Goal: Task Accomplishment & Management: Manage account settings

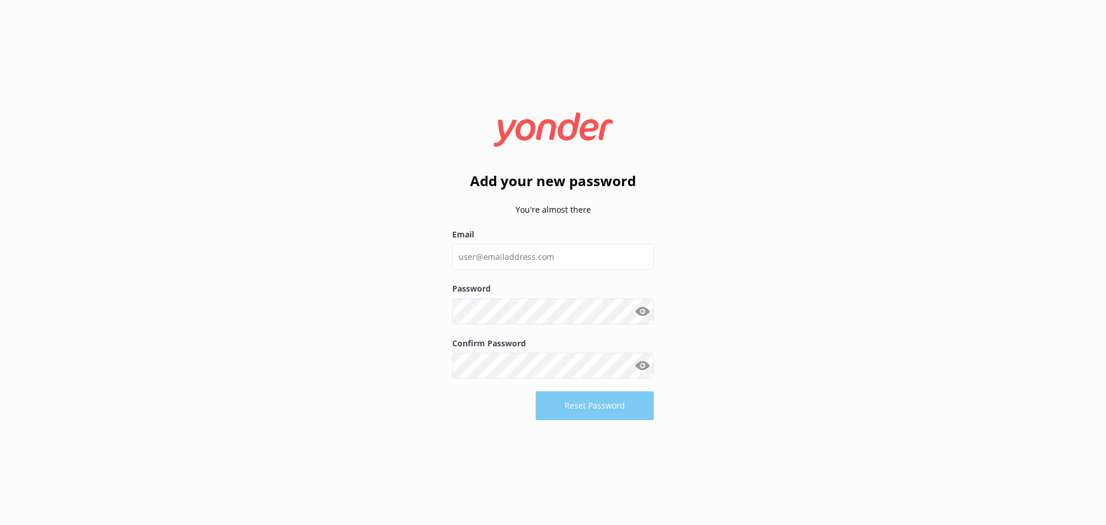
type input "[EMAIL_ADDRESS][DOMAIN_NAME]"
drag, startPoint x: 437, startPoint y: 454, endPoint x: 453, endPoint y: 434, distance: 25.8
click at [437, 454] on div "Add your new password You're almost there Email [EMAIL_ADDRESS][DOMAIN_NAME] Pa…" at bounding box center [553, 262] width 1106 height 525
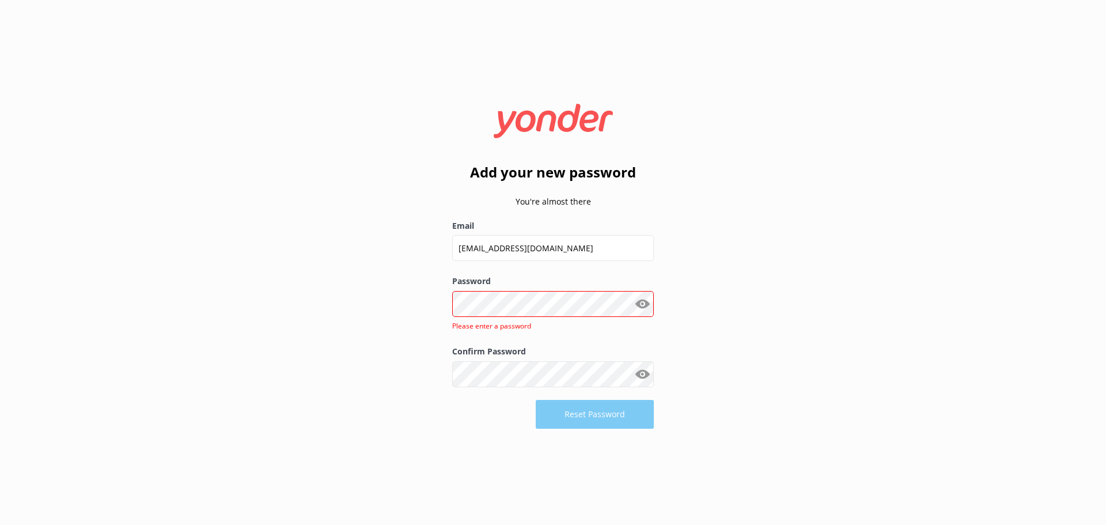
click at [359, 354] on div "Add your new password You're almost there Email [EMAIL_ADDRESS][DOMAIN_NAME] Pa…" at bounding box center [553, 262] width 1106 height 525
drag, startPoint x: 620, startPoint y: 241, endPoint x: 403, endPoint y: 222, distance: 218.6
click at [403, 222] on div "Add your new password You're almost there Email [EMAIL_ADDRESS][DOMAIN_NAME] Pa…" at bounding box center [553, 262] width 1106 height 525
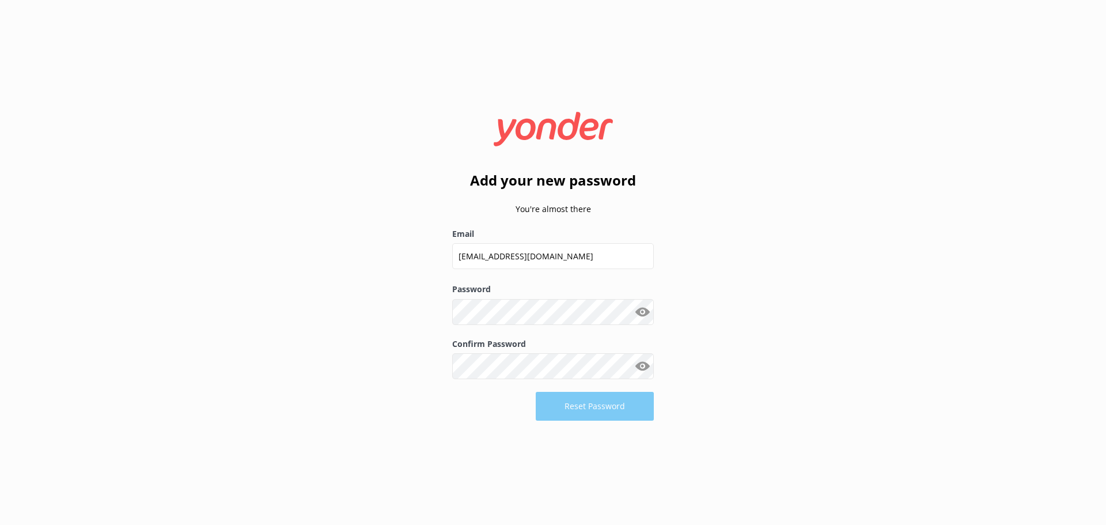
click at [650, 313] on button "Show password" at bounding box center [642, 311] width 23 height 23
click at [354, 304] on div "Add your new password You're almost there Email [EMAIL_ADDRESS][DOMAIN_NAME] Pa…" at bounding box center [553, 262] width 1106 height 525
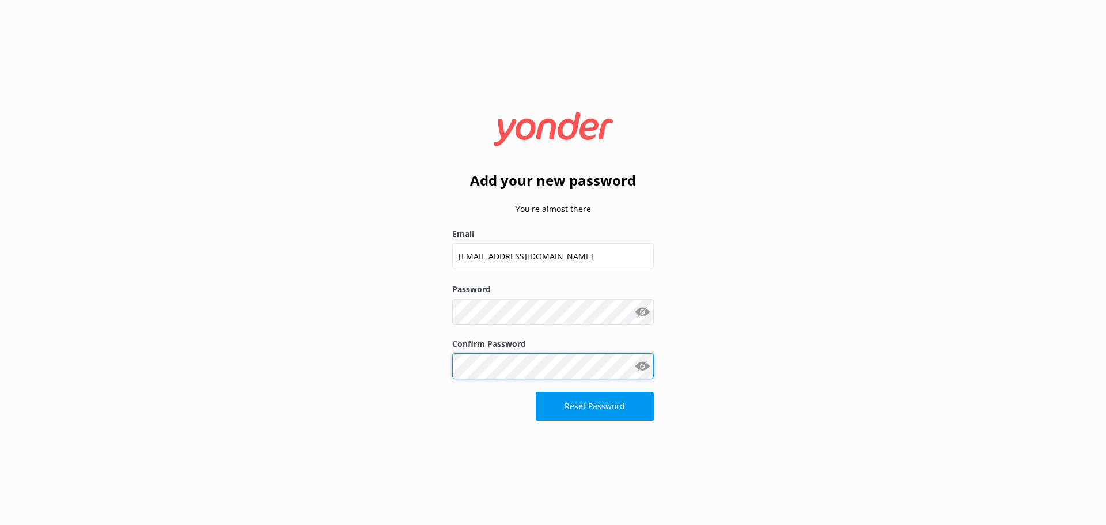
click at [397, 372] on div "Add your new password You're almost there Email [EMAIL_ADDRESS][DOMAIN_NAME] Pa…" at bounding box center [553, 262] width 1106 height 525
click at [823, 305] on div "Add your new password You're almost there Email [EMAIL_ADDRESS][DOMAIN_NAME] Pa…" at bounding box center [553, 262] width 1106 height 525
click at [328, 363] on div "Add your new password You're almost there Email [EMAIL_ADDRESS][DOMAIN_NAME] Pa…" at bounding box center [553, 262] width 1106 height 525
click at [732, 354] on div "Add your new password You're almost there Email [EMAIL_ADDRESS][DOMAIN_NAME] Pa…" at bounding box center [553, 262] width 1106 height 525
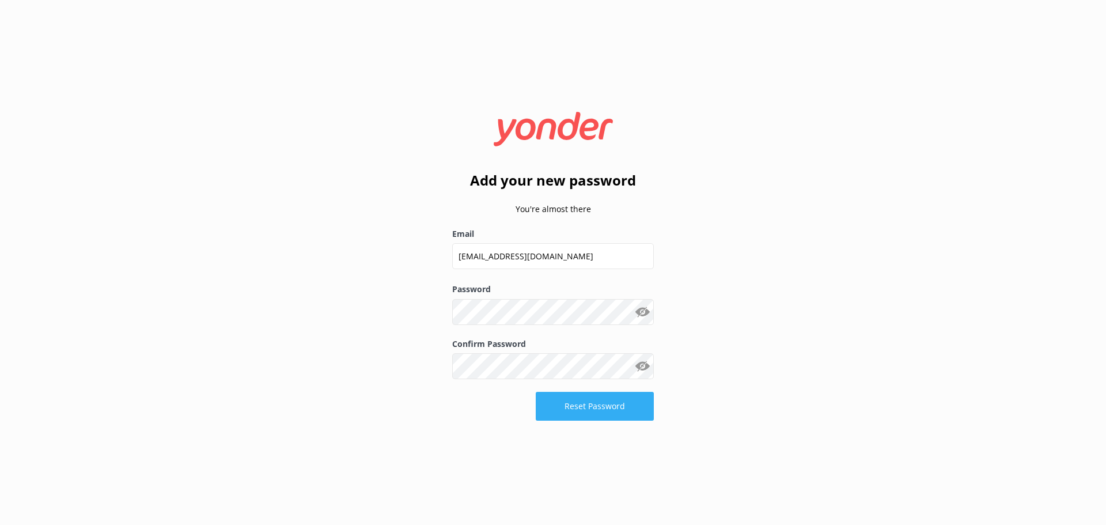
click at [598, 416] on button "Reset Password" at bounding box center [595, 406] width 118 height 29
